Goal: Check status: Check status

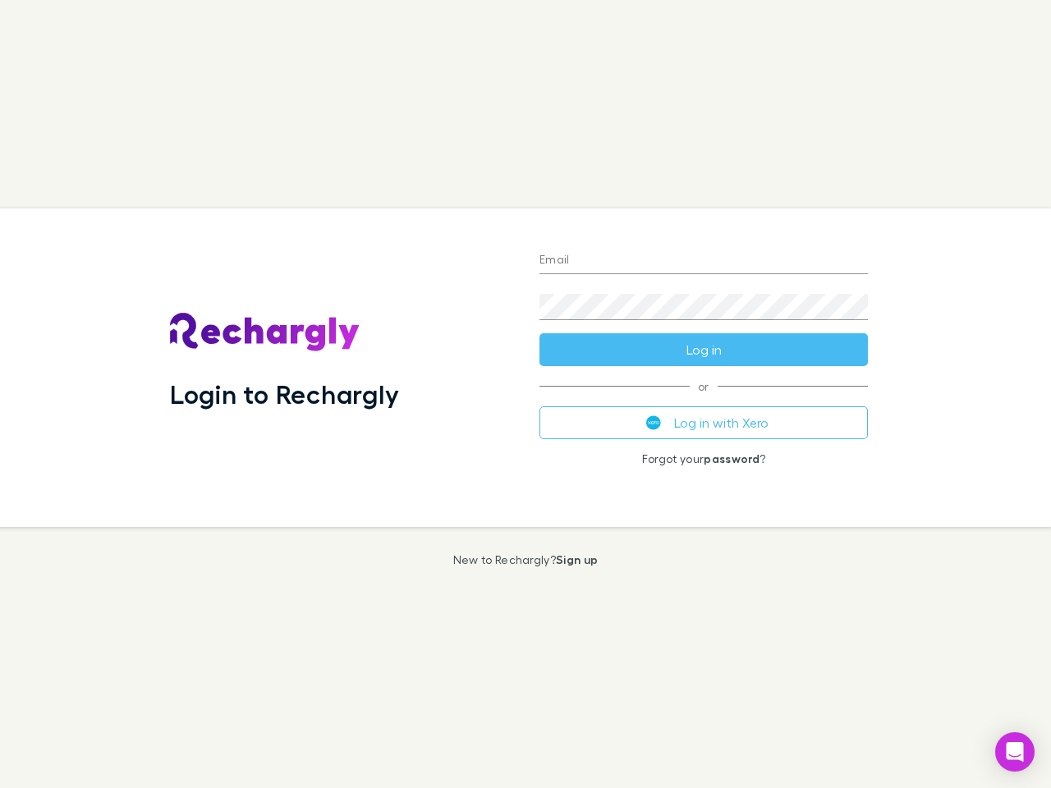
click at [525, 394] on div "Login to Rechargly" at bounding box center [341, 367] width 369 height 318
click at [703, 261] on input "Email" at bounding box center [703, 261] width 328 height 26
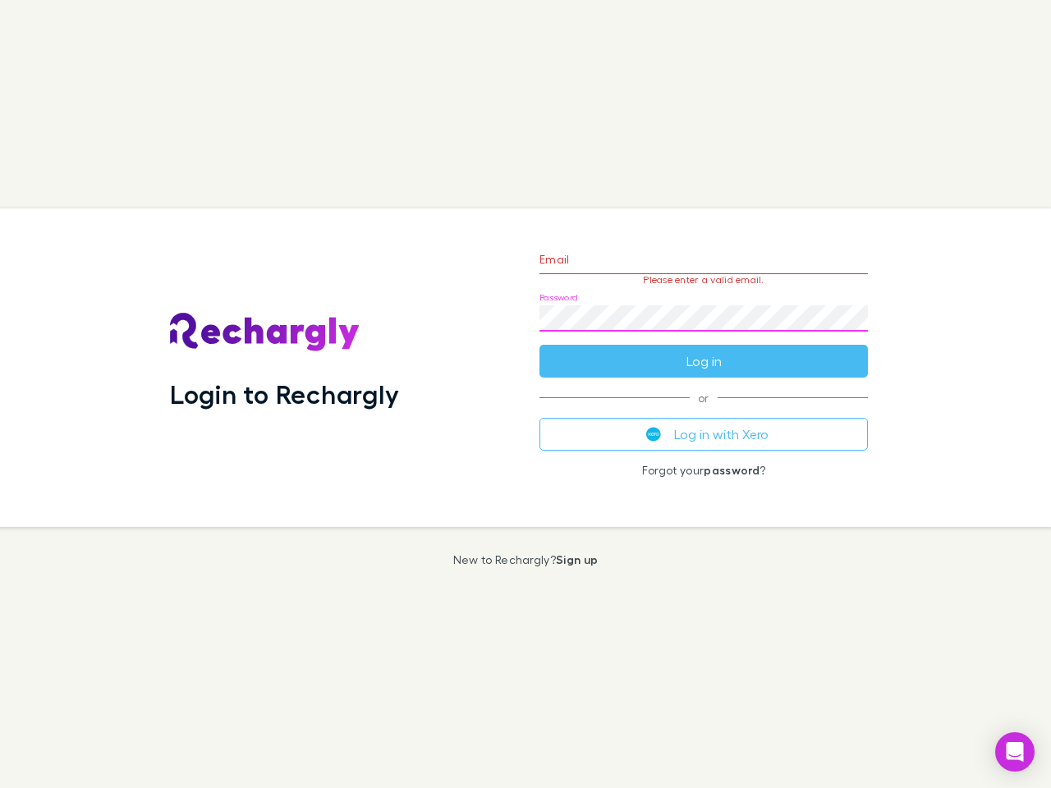
click at [703, 350] on form "Email Please enter a valid email. Password Log in" at bounding box center [703, 306] width 328 height 143
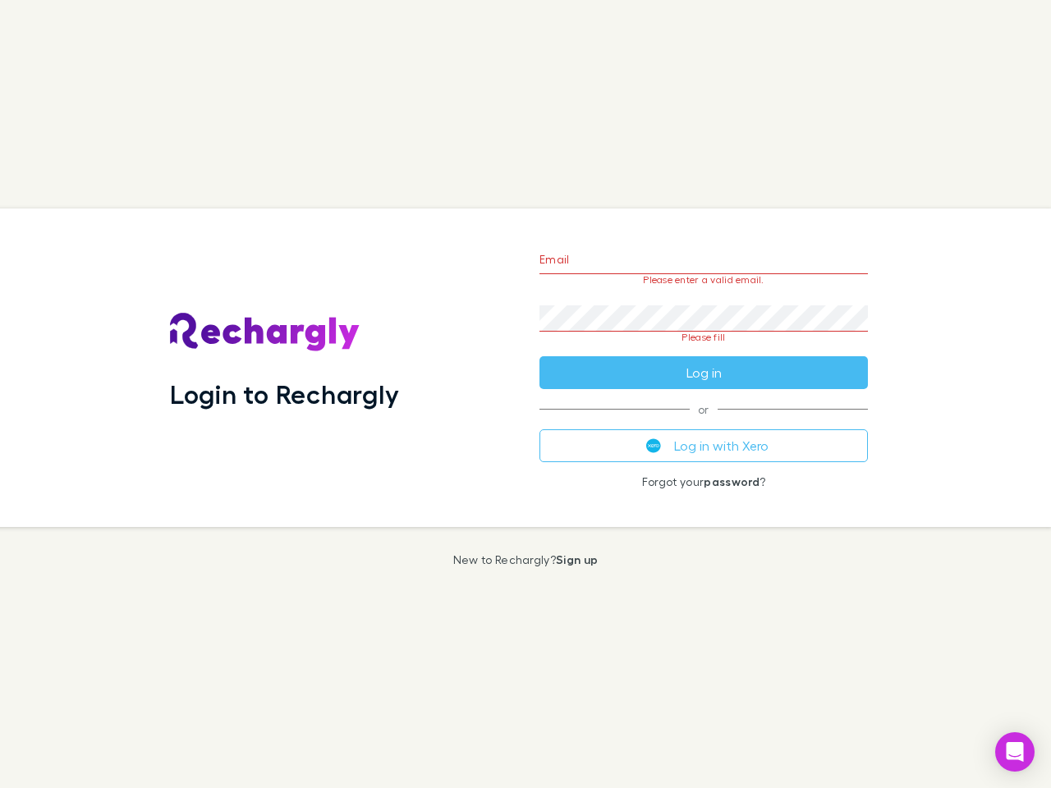
click at [703, 423] on div "Email Please enter a valid email. Password Please fill Log in or Log in with Xe…" at bounding box center [703, 367] width 355 height 318
